Goal: Task Accomplishment & Management: Complete application form

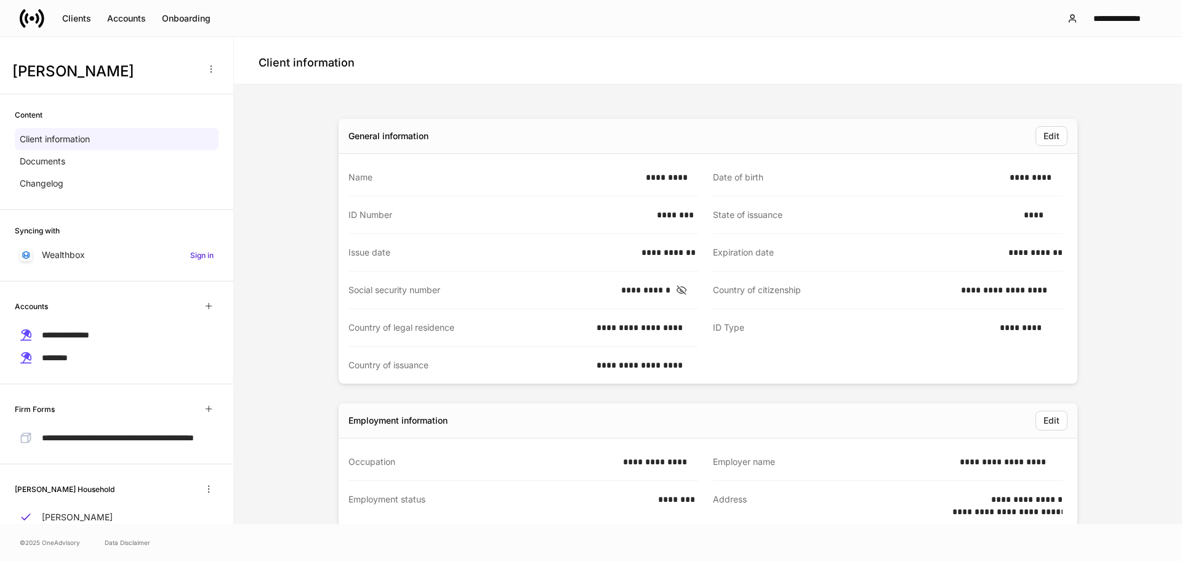
click at [43, 18] on icon at bounding box center [41, 18] width 6 height 18
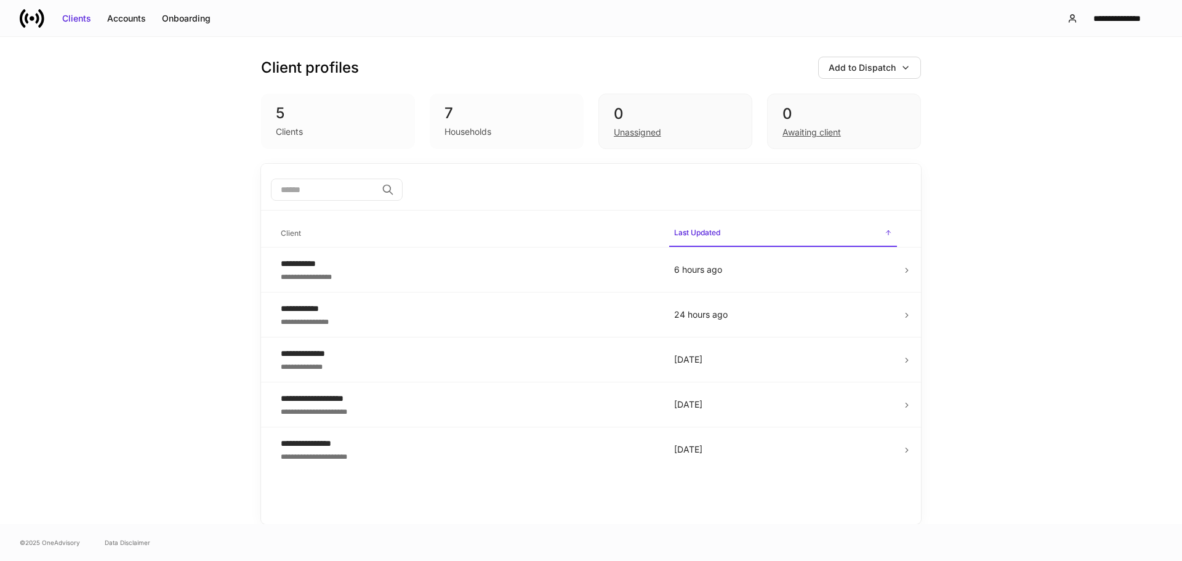
click at [311, 114] on div "5" at bounding box center [338, 113] width 124 height 20
click at [453, 308] on div "**********" at bounding box center [468, 308] width 374 height 12
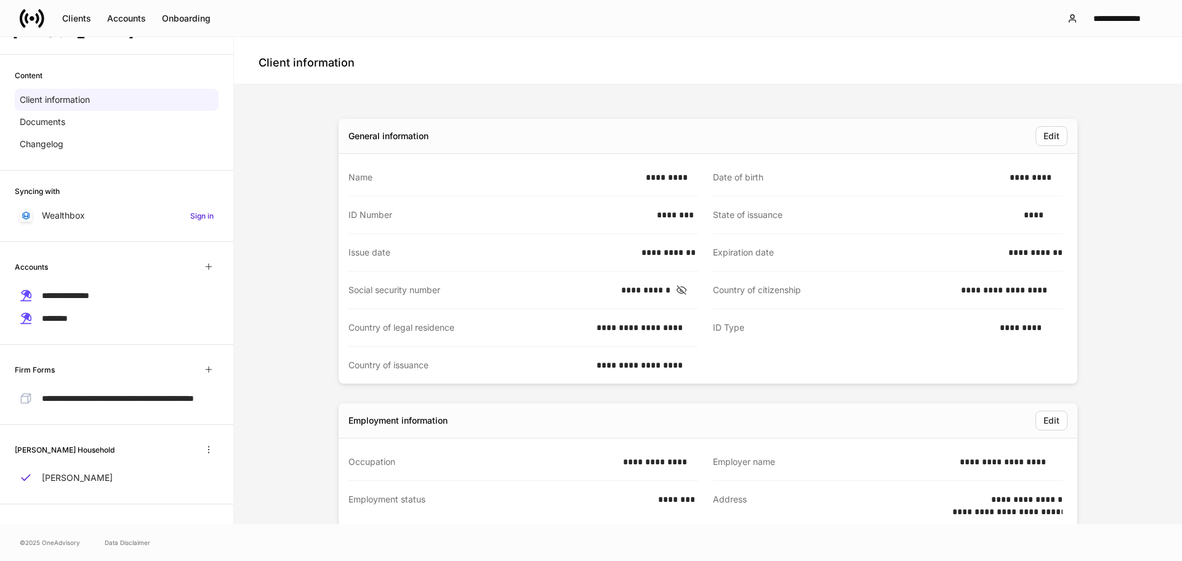
scroll to position [68, 0]
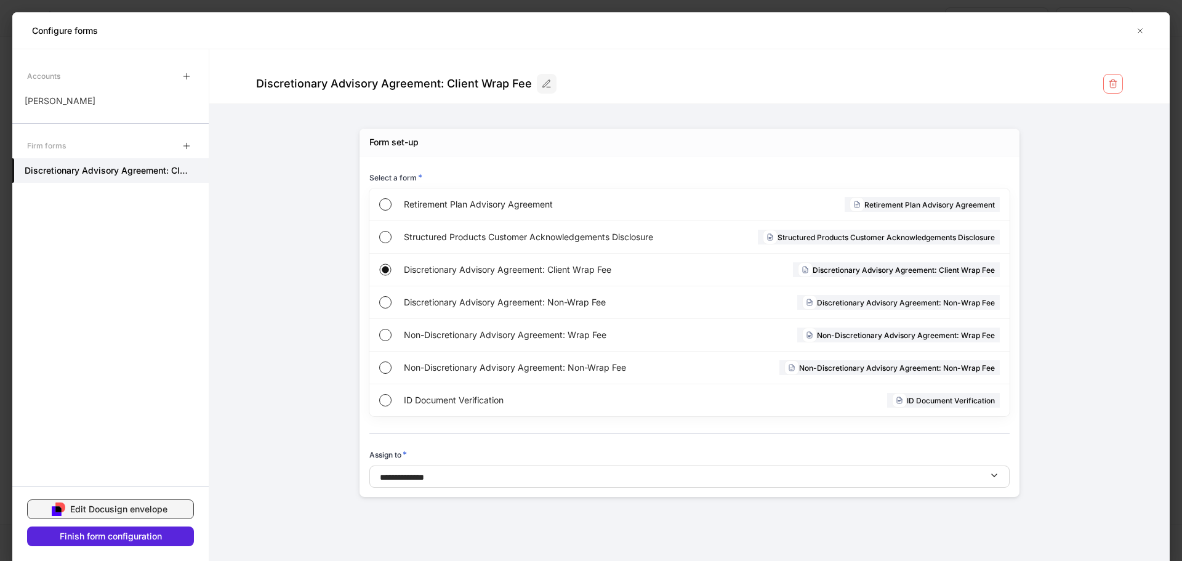
click at [108, 511] on div "Edit Docusign envelope" at bounding box center [118, 509] width 97 height 12
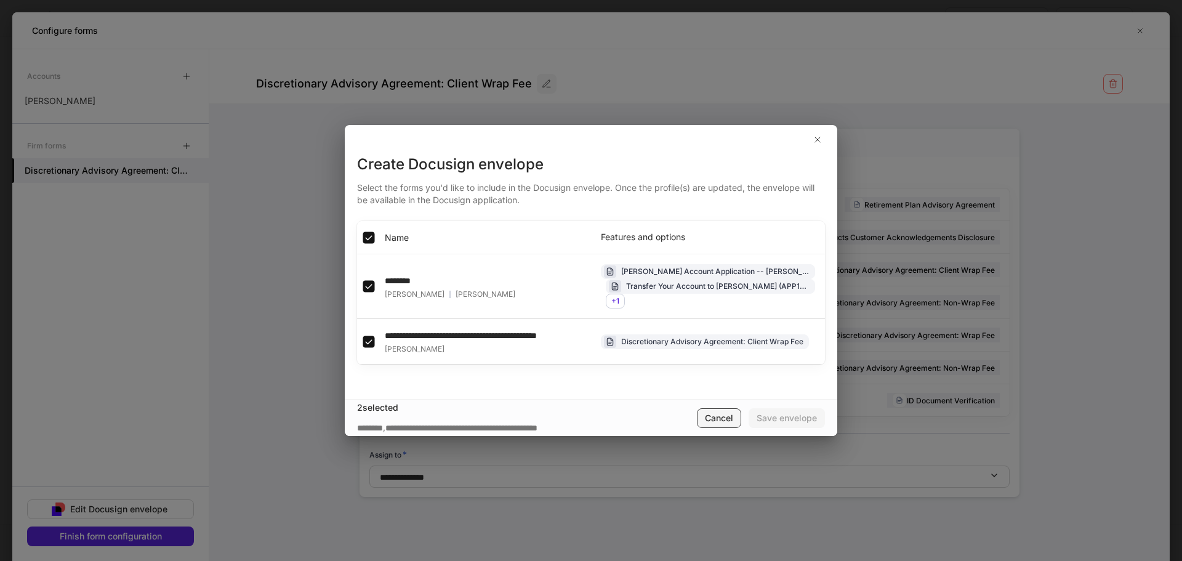
click at [724, 415] on button "Cancel" at bounding box center [719, 418] width 44 height 20
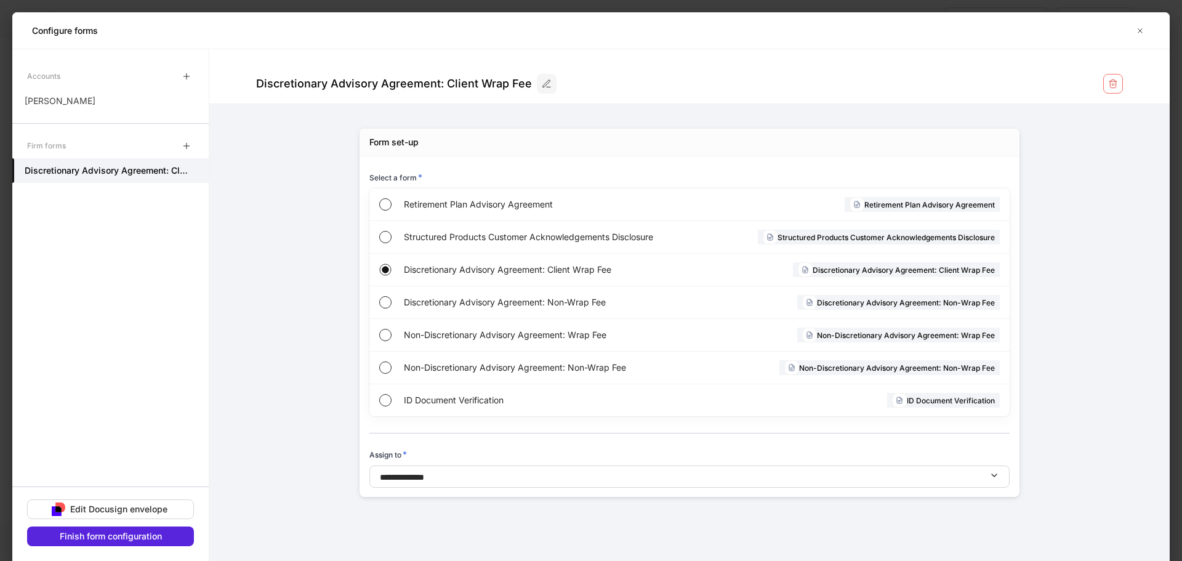
click at [82, 84] on div "Accounts" at bounding box center [110, 76] width 196 height 25
click at [81, 96] on div "[PERSON_NAME]" at bounding box center [110, 101] width 196 height 25
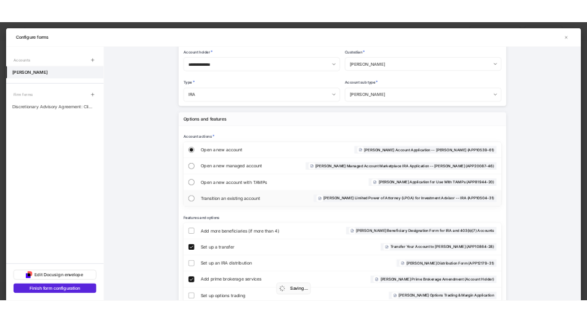
scroll to position [287, 0]
